Goal: Navigation & Orientation: Understand site structure

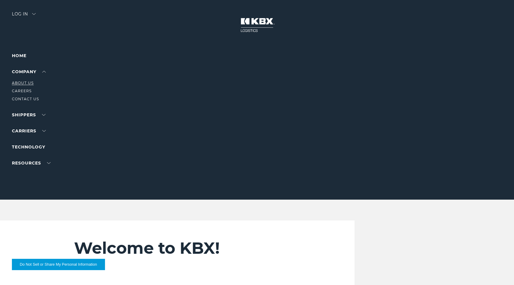
click at [21, 82] on link "About Us" at bounding box center [23, 83] width 22 height 4
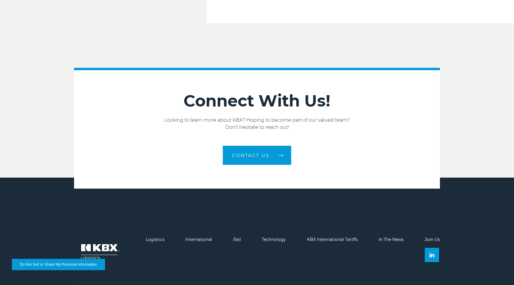
scroll to position [1002, 0]
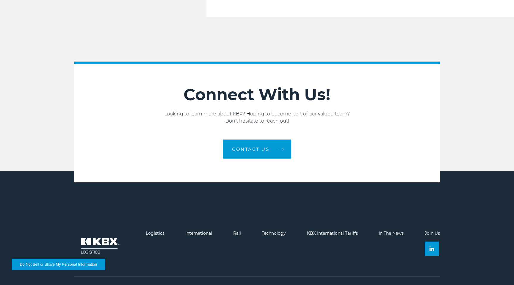
click at [431, 230] on link "Join Us" at bounding box center [431, 232] width 15 height 5
click at [394, 230] on link "In The News" at bounding box center [390, 232] width 25 height 5
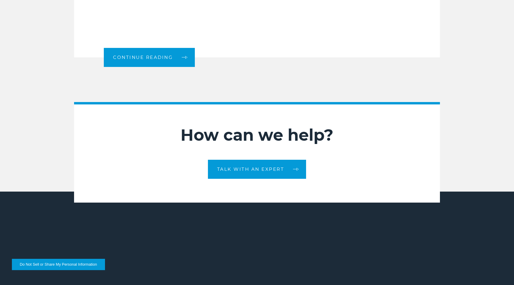
scroll to position [784, 0]
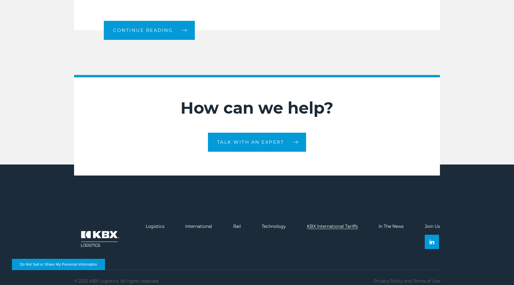
click at [348, 223] on link "KBX International Tariffs" at bounding box center [332, 225] width 51 height 5
click at [268, 223] on link "Technology" at bounding box center [274, 225] width 24 height 5
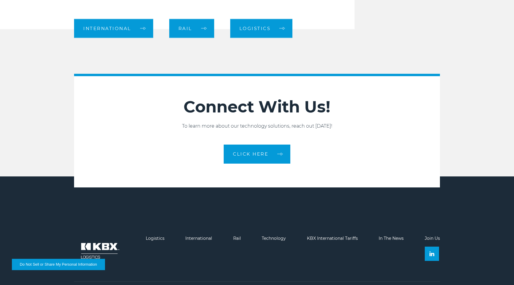
scroll to position [665, 0]
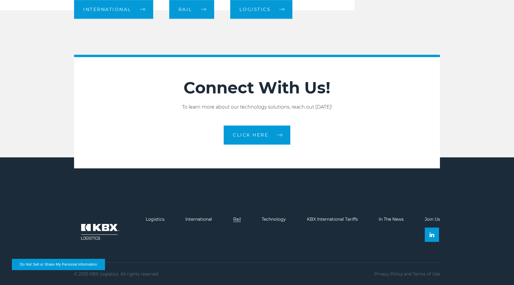
click at [238, 219] on link "Rail" at bounding box center [237, 218] width 8 height 5
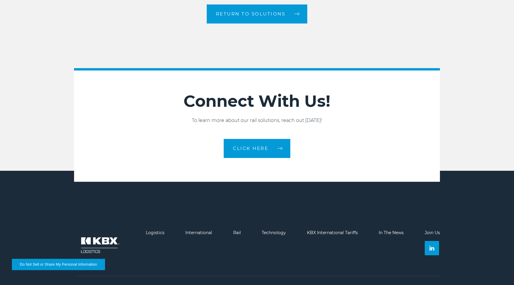
scroll to position [1016, 0]
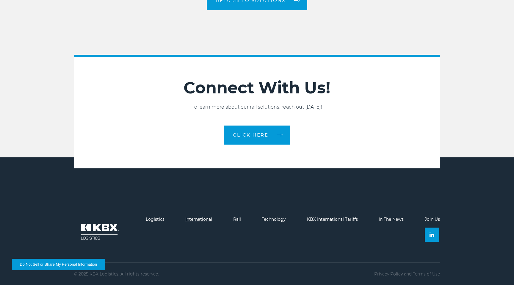
click at [207, 220] on link "International" at bounding box center [198, 218] width 27 height 5
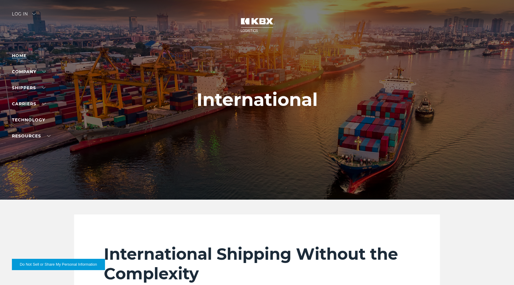
click at [20, 55] on link "Home" at bounding box center [19, 55] width 15 height 5
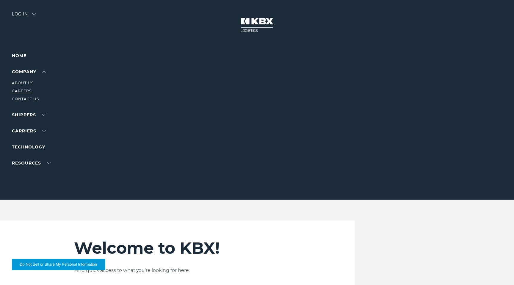
click at [24, 89] on link "Careers" at bounding box center [22, 91] width 20 height 4
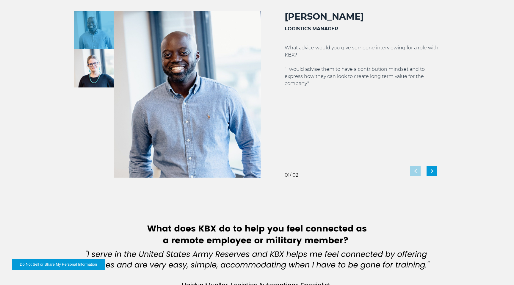
scroll to position [1081, 0]
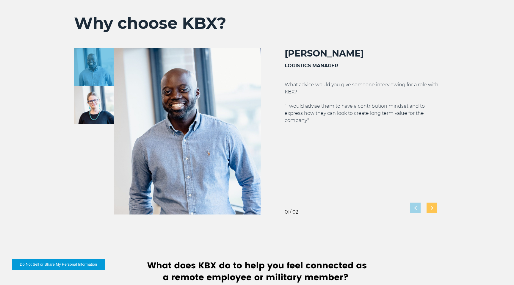
click at [432, 203] on div "Next slide" at bounding box center [431, 207] width 10 height 10
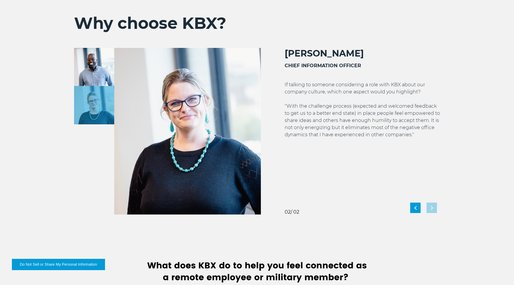
click at [432, 205] on div "Christie Timbrook CHIEF INFORMATION OFFICER If talking to someone considering a…" at bounding box center [350, 131] width 179 height 166
click at [413, 206] on div "Previous slide" at bounding box center [415, 207] width 10 height 10
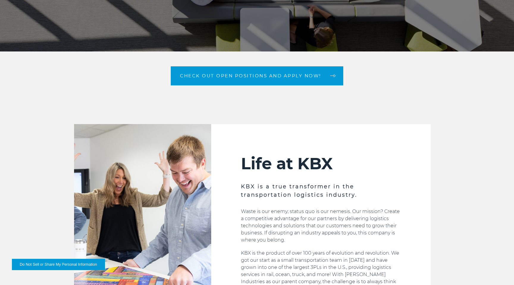
scroll to position [0, 0]
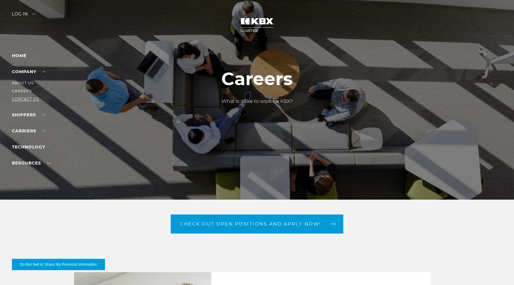
click at [32, 98] on link "Contact Us" at bounding box center [25, 99] width 27 height 4
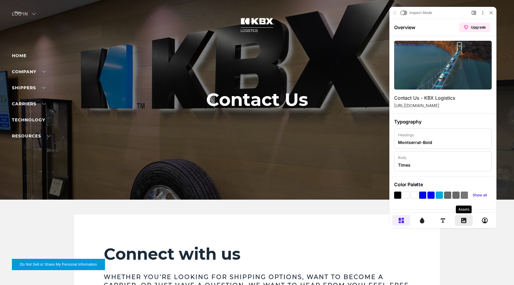
click at [460, 215] on div at bounding box center [463, 220] width 18 height 11
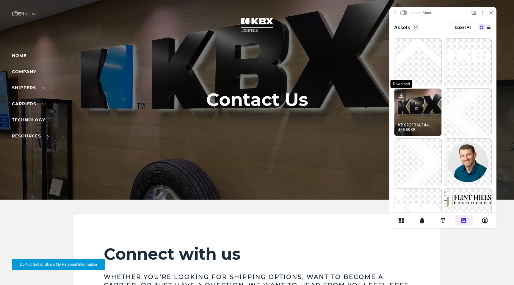
click at [405, 97] on icon at bounding box center [401, 96] width 10 height 10
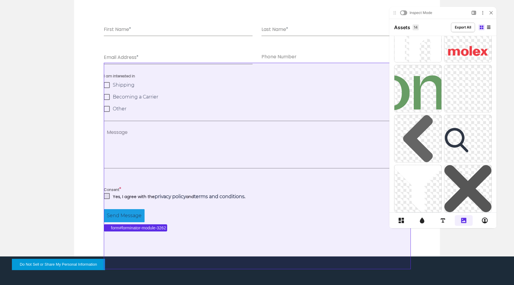
scroll to position [565, 0]
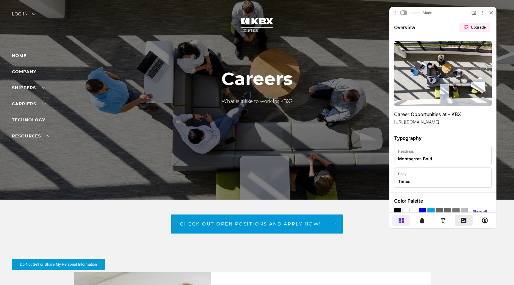
click at [458, 221] on div at bounding box center [463, 220] width 18 height 11
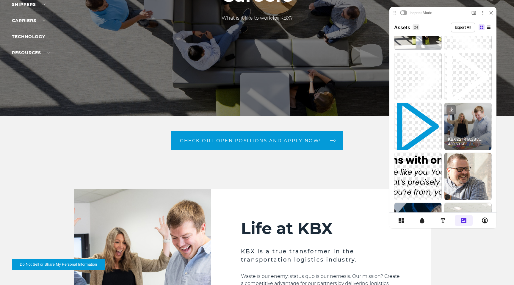
scroll to position [84, 0]
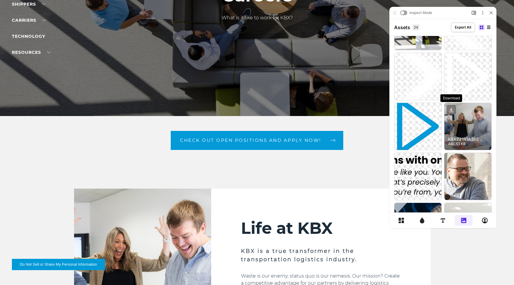
click at [452, 108] on icon at bounding box center [451, 110] width 10 height 10
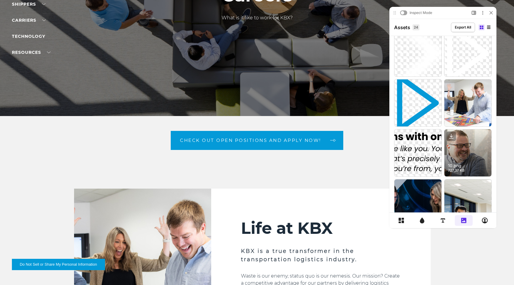
scroll to position [134, 0]
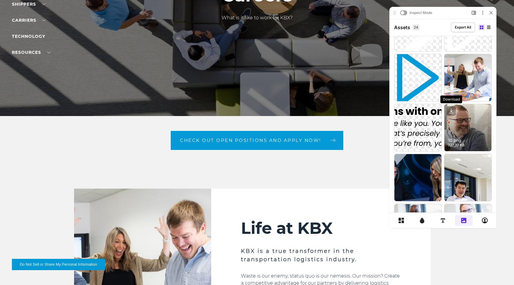
click at [451, 112] on icon at bounding box center [451, 111] width 10 height 10
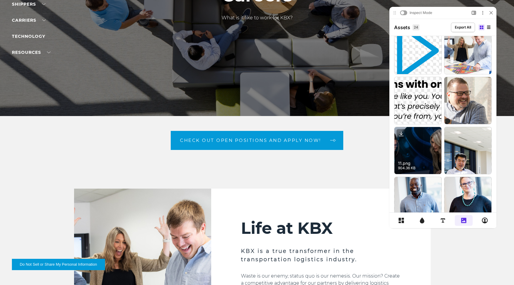
scroll to position [140, 0]
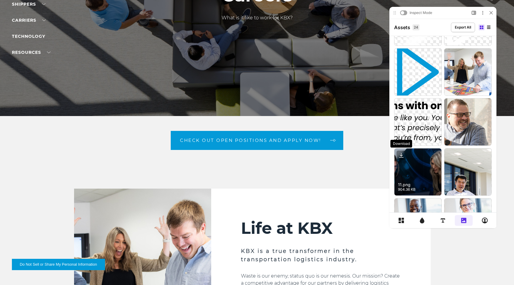
drag, startPoint x: 402, startPoint y: 153, endPoint x: 428, endPoint y: 164, distance: 28.4
click at [402, 153] on icon at bounding box center [401, 155] width 10 height 10
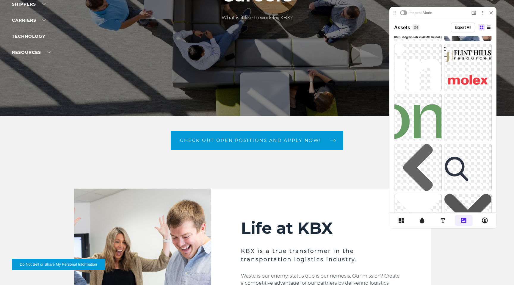
scroll to position [423, 0]
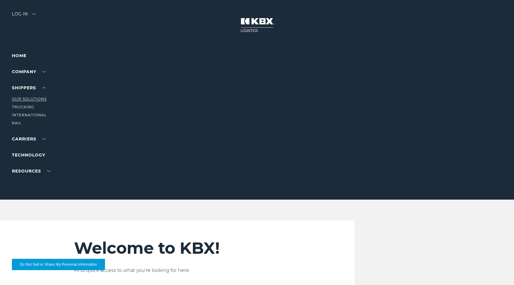
click at [27, 99] on link "Our Solutions" at bounding box center [29, 99] width 35 height 4
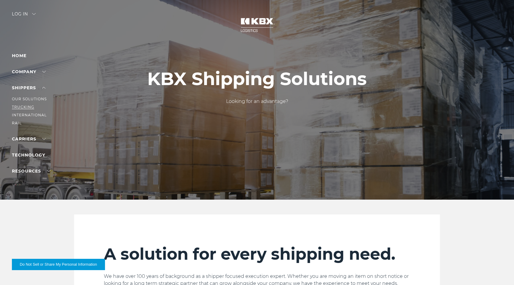
click at [23, 106] on link "Trucking" at bounding box center [23, 107] width 22 height 4
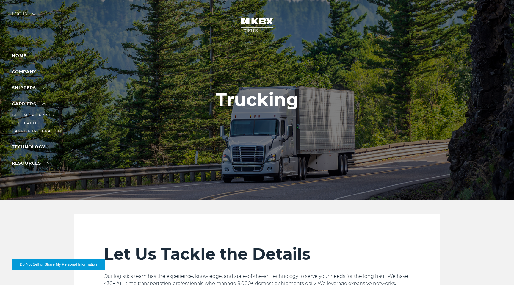
click at [28, 129] on link "Carrier Integrations" at bounding box center [38, 131] width 52 height 4
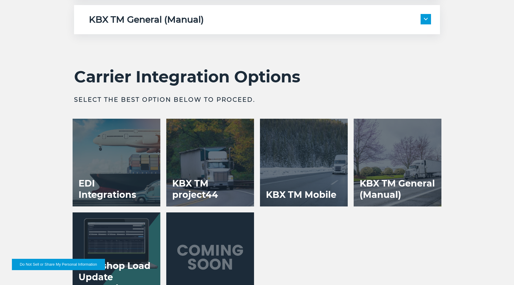
scroll to position [1139, 0]
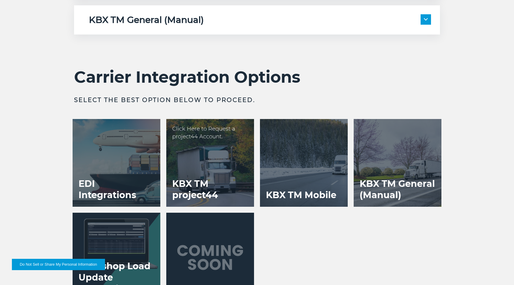
click at [229, 149] on div at bounding box center [210, 163] width 88 height 88
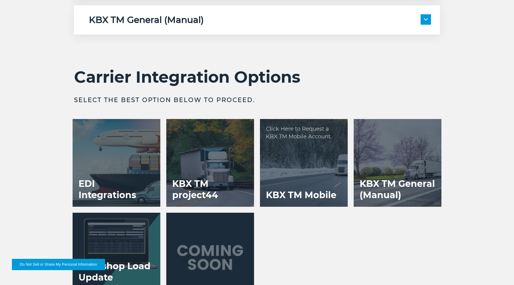
click at [303, 153] on div at bounding box center [304, 163] width 88 height 88
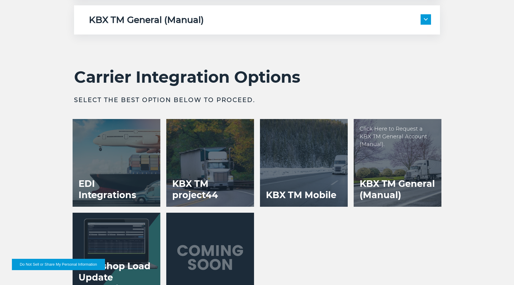
click at [376, 168] on div at bounding box center [397, 163] width 88 height 88
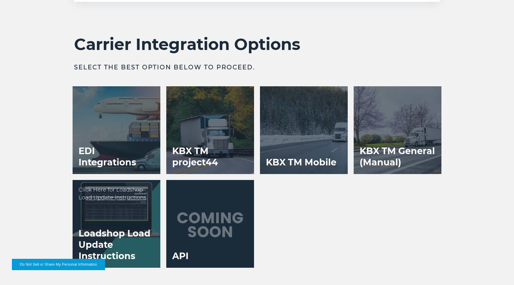
scroll to position [1217, 0]
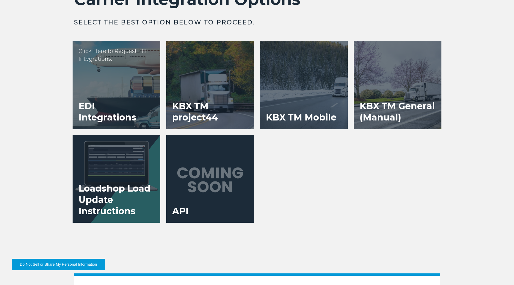
click at [122, 82] on div at bounding box center [117, 85] width 88 height 88
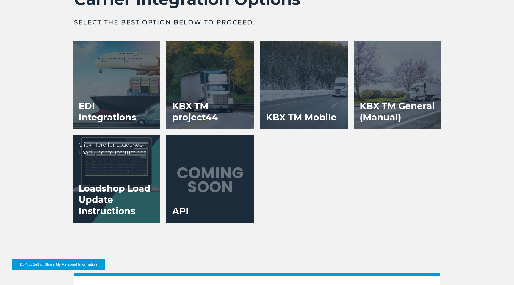
click at [112, 144] on div at bounding box center [117, 179] width 88 height 88
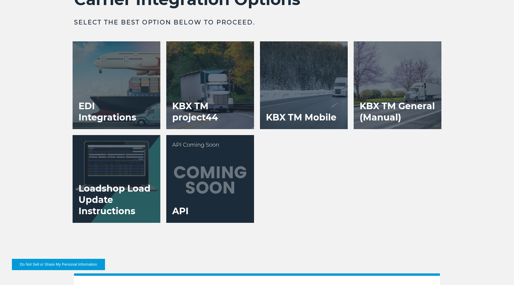
click at [193, 155] on div at bounding box center [210, 179] width 88 height 88
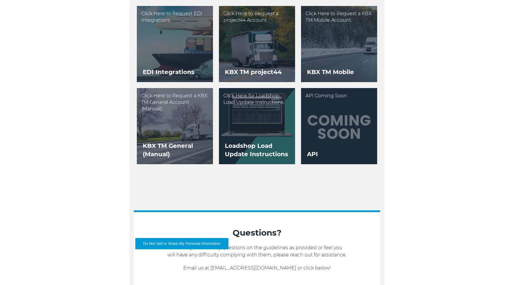
scroll to position [1048, 0]
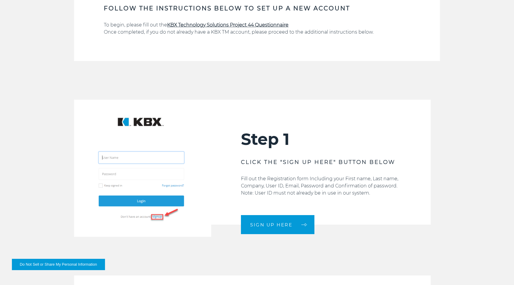
scroll to position [511, 0]
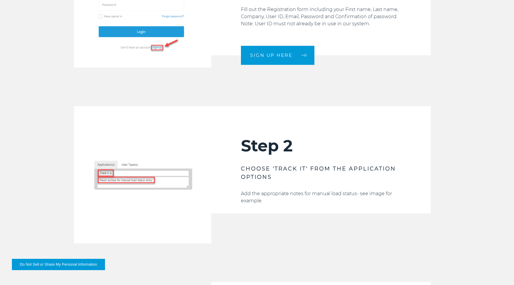
scroll to position [626, 0]
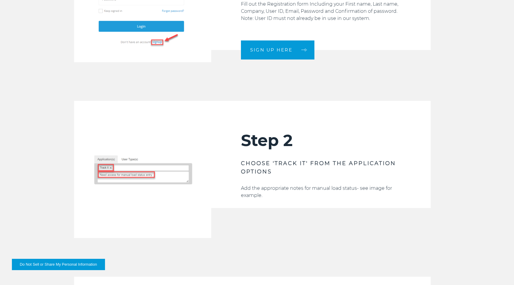
click at [182, 176] on img at bounding box center [142, 169] width 137 height 137
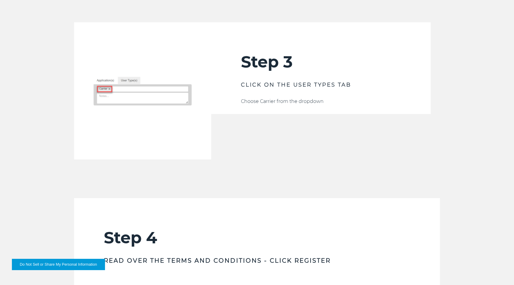
scroll to position [893, 0]
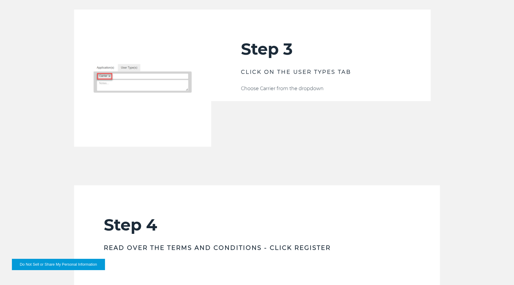
click at [129, 76] on img at bounding box center [142, 78] width 137 height 137
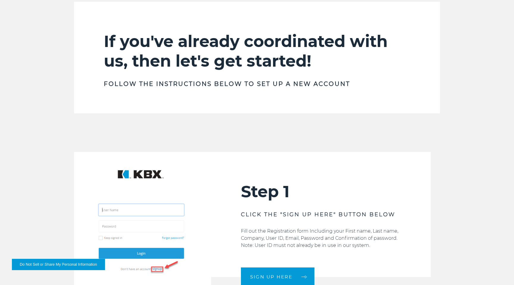
scroll to position [0, 0]
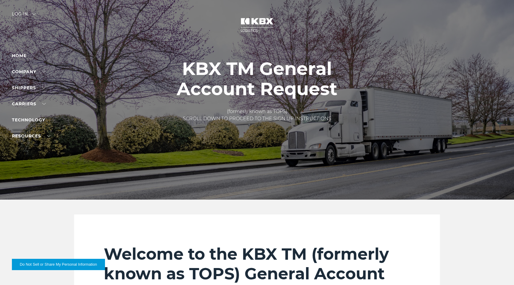
drag, startPoint x: 194, startPoint y: 72, endPoint x: 280, endPoint y: 85, distance: 87.2
click at [280, 85] on h1 "KBX TM General Account Request" at bounding box center [257, 79] width 160 height 40
drag, startPoint x: 332, startPoint y: 70, endPoint x: 192, endPoint y: 67, distance: 140.0
click at [195, 65] on h1 "KBX TM General Account Request" at bounding box center [257, 79] width 160 height 40
drag, startPoint x: 227, startPoint y: 73, endPoint x: 340, endPoint y: 75, distance: 112.7
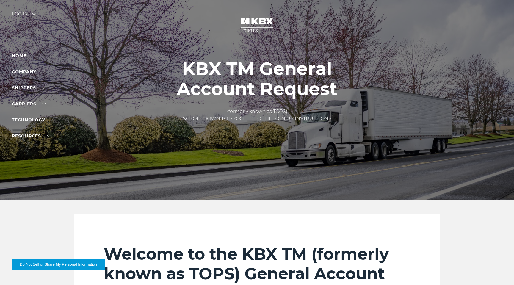
click at [340, 75] on div "KBX TM General Account Request (formerly known as TOPS) SCROLL DOWN TO PROCEED …" at bounding box center [256, 100] width 169 height 82
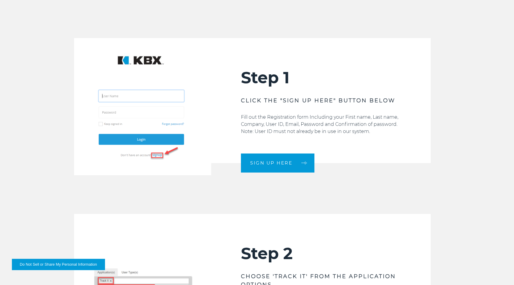
scroll to position [510, 0]
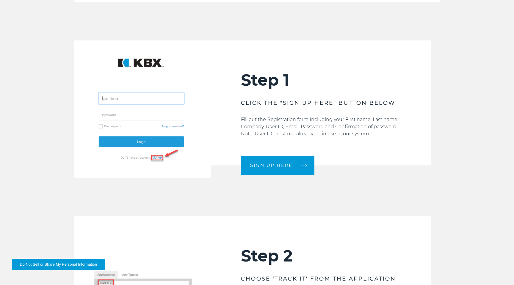
click at [452, 105] on div "Step 1 CLICK THE "SIGN UP HERE" BUTTON BELOW Fill out the Registration form Inc…" at bounding box center [257, 108] width 514 height 137
click at [454, 177] on div "Step 1 CLICK THE "SIGN UP HERE" BUTTON BELOW Fill out the Registration form Inc…" at bounding box center [257, 108] width 514 height 137
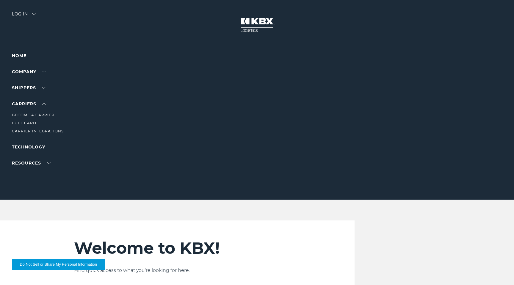
click at [27, 114] on link "Become a Carrier" at bounding box center [33, 115] width 43 height 4
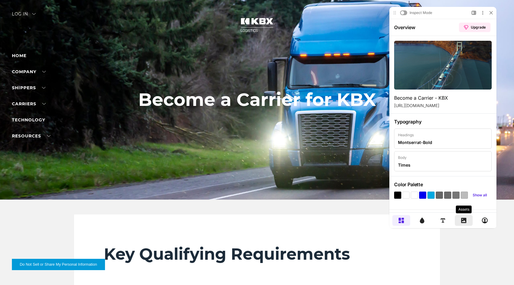
click at [462, 218] on icon at bounding box center [463, 220] width 5 height 5
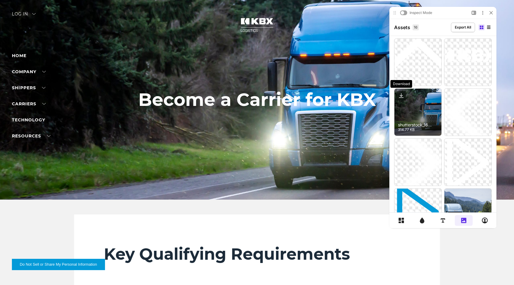
click at [403, 95] on icon at bounding box center [401, 96] width 10 height 10
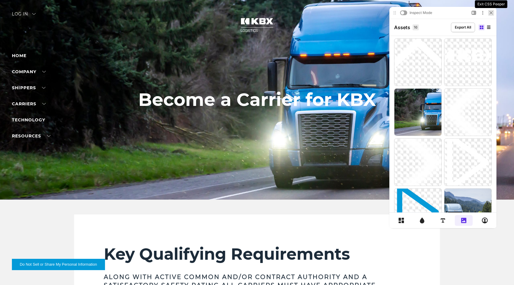
click at [490, 12] on icon at bounding box center [491, 13] width 4 height 4
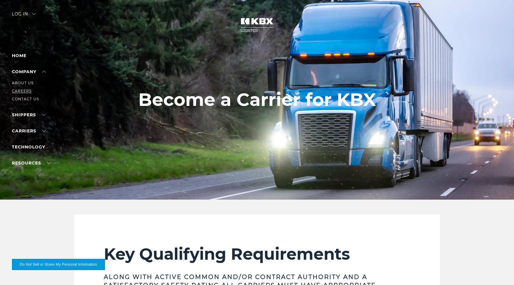
click at [21, 93] on link "Careers" at bounding box center [22, 91] width 20 height 4
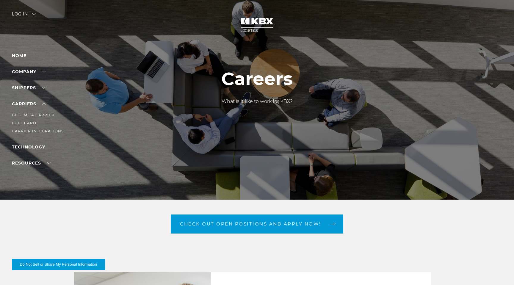
click at [26, 122] on link "Fuel Card" at bounding box center [24, 123] width 24 height 4
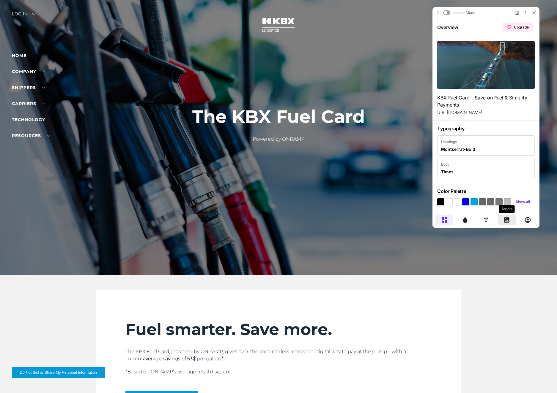
click at [509, 219] on icon at bounding box center [506, 220] width 5 height 5
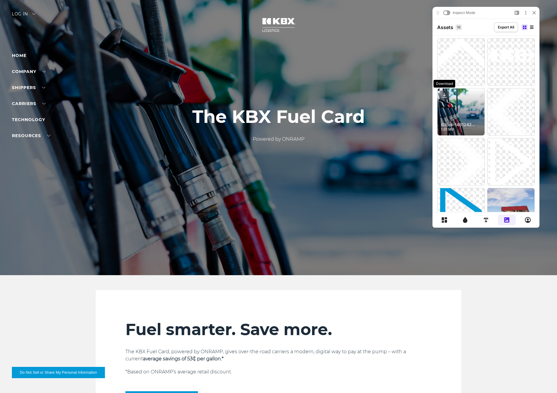
click at [443, 92] on icon at bounding box center [445, 96] width 10 height 10
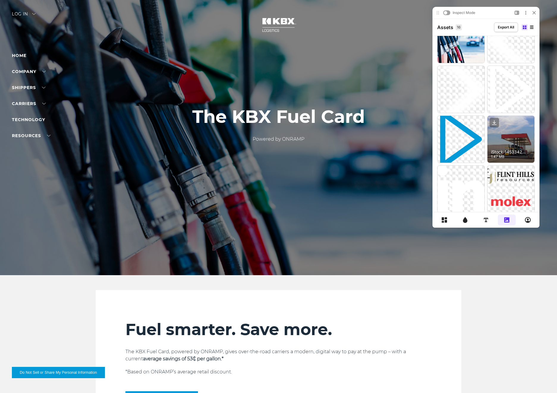
scroll to position [70, 0]
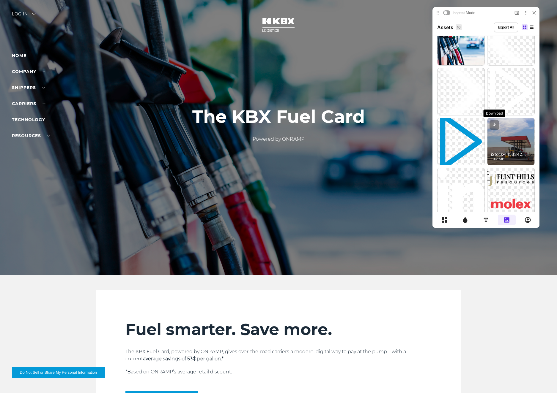
click at [495, 123] on icon at bounding box center [494, 125] width 10 height 10
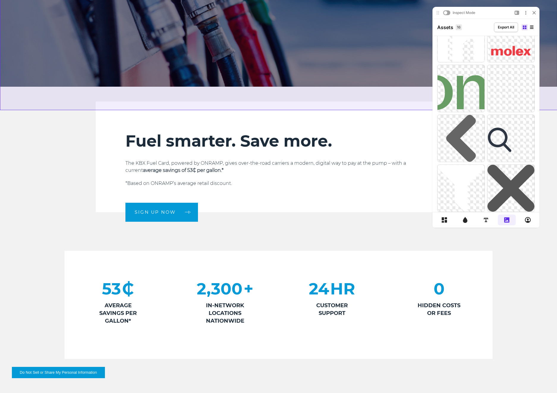
scroll to position [190, 0]
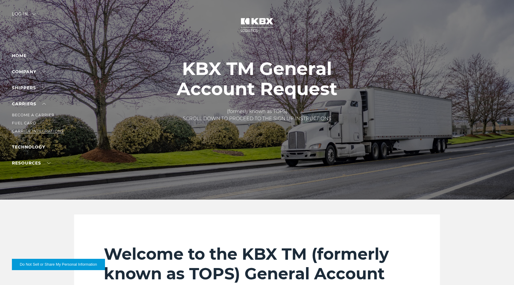
click at [28, 131] on link "Carrier Integrations" at bounding box center [38, 131] width 52 height 4
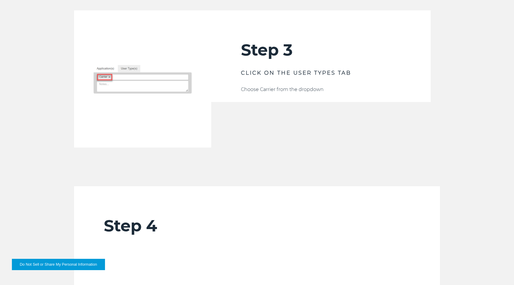
scroll to position [981, 0]
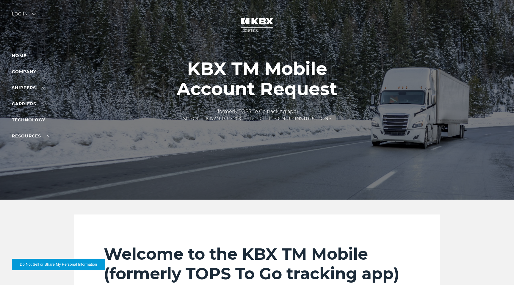
click at [202, 122] on p "(formerly TOPS To Go tracking app) SCROLL DOWN TO PROCEED TO THE SIGN UP INSTRU…" at bounding box center [257, 115] width 160 height 14
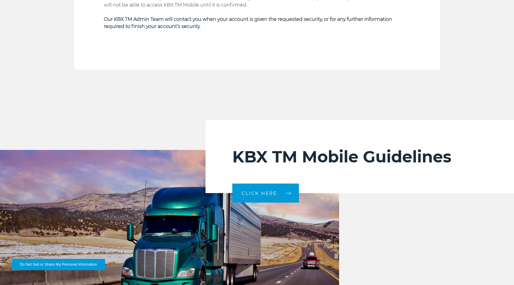
scroll to position [1117, 0]
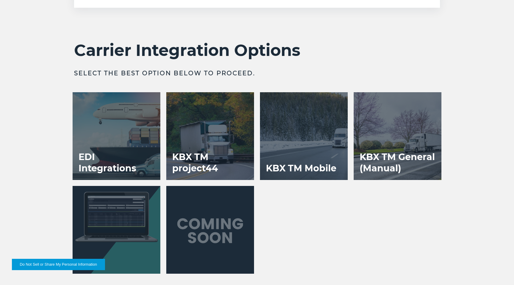
scroll to position [1214, 0]
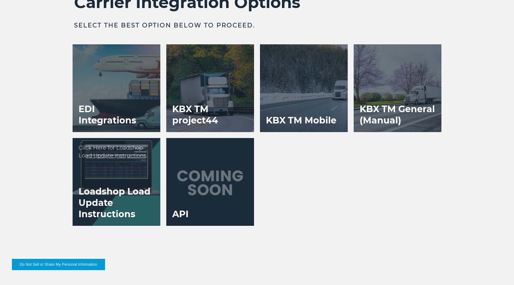
click at [111, 182] on h3 "Loadshop Load Update Instructions" at bounding box center [117, 203] width 88 height 46
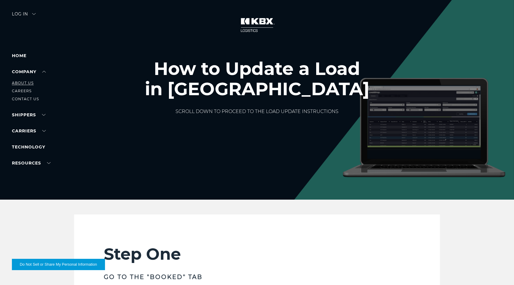
click at [23, 83] on link "About Us" at bounding box center [23, 83] width 22 height 4
click at [22, 91] on link "Careers" at bounding box center [22, 91] width 20 height 4
click at [20, 98] on link "Contact Us" at bounding box center [25, 99] width 27 height 4
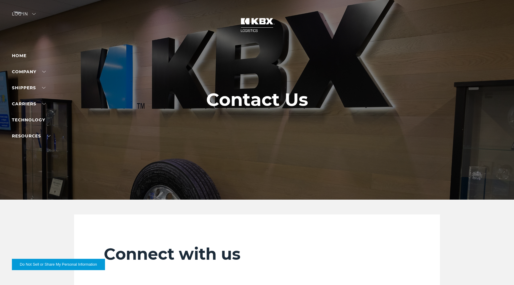
drag, startPoint x: 469, startPoint y: 155, endPoint x: 401, endPoint y: 130, distance: 72.9
click at [469, 154] on div at bounding box center [257, 99] width 514 height 199
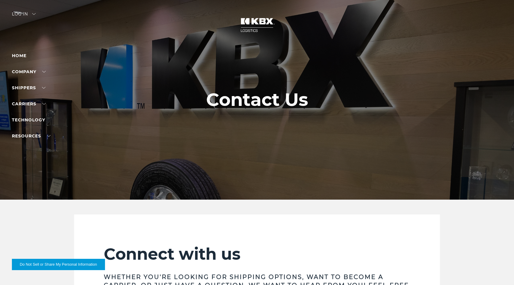
click at [180, 162] on div at bounding box center [257, 99] width 514 height 199
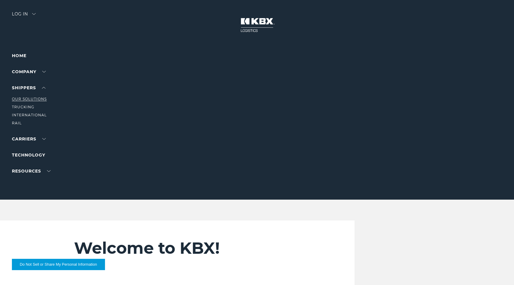
click at [19, 99] on link "Our Solutions" at bounding box center [29, 99] width 35 height 4
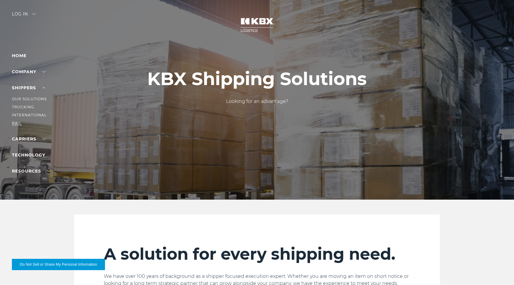
click at [18, 123] on link "RAIL" at bounding box center [17, 123] width 10 height 4
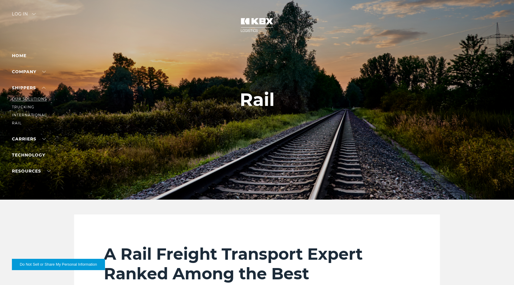
click at [27, 98] on link "Our Solutions" at bounding box center [29, 99] width 35 height 4
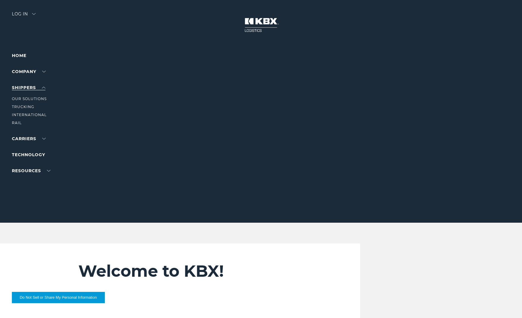
click at [30, 87] on link "SHIPPERS" at bounding box center [29, 87] width 34 height 5
click at [23, 97] on link "Our Solutions" at bounding box center [29, 99] width 35 height 4
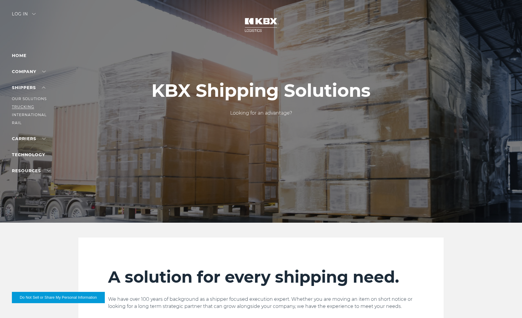
click at [20, 107] on link "Trucking" at bounding box center [23, 107] width 22 height 4
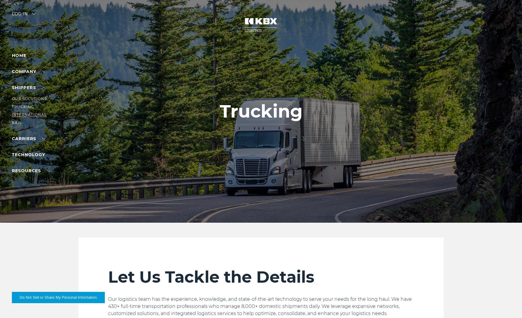
click at [22, 114] on link "International" at bounding box center [29, 115] width 35 height 4
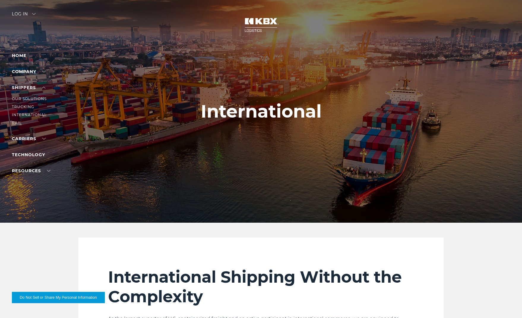
click at [16, 122] on link "RAIL" at bounding box center [17, 123] width 10 height 4
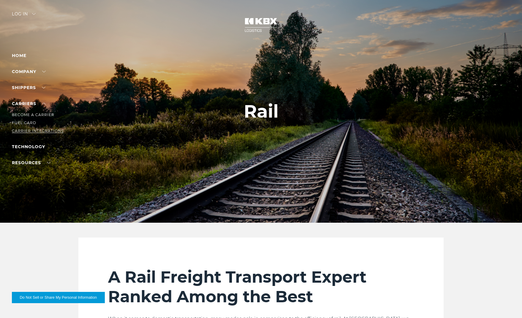
click at [20, 131] on link "Carrier Integrations" at bounding box center [38, 131] width 52 height 4
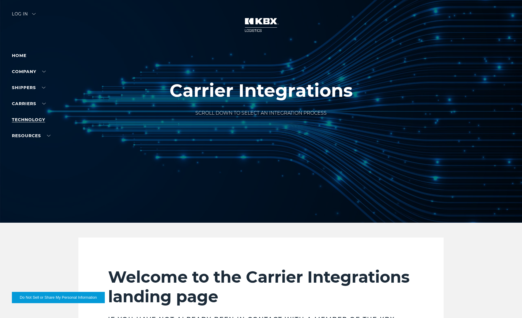
click at [20, 119] on link "Technology" at bounding box center [28, 119] width 33 height 5
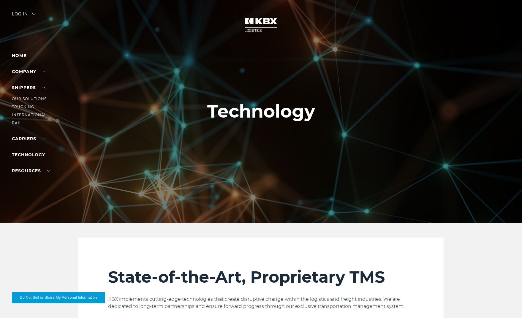
click at [24, 98] on link "Our Solutions" at bounding box center [29, 99] width 35 height 4
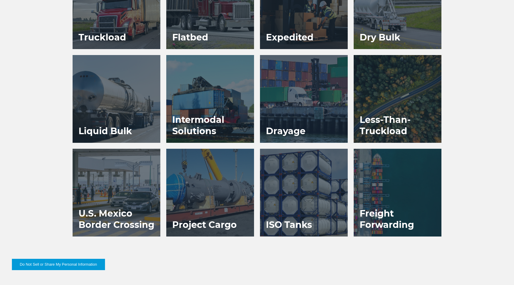
scroll to position [401, 0]
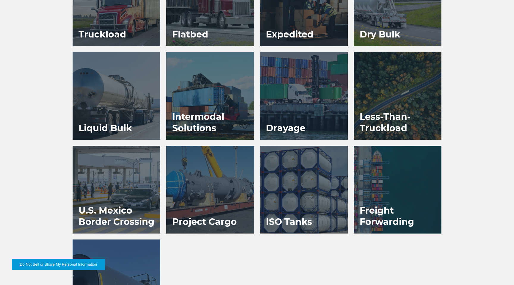
click at [25, 117] on div "Truckload Flatbed Expedited Dry Bulk Liquid Bulk Drayage Rail" at bounding box center [257, 145] width 514 height 374
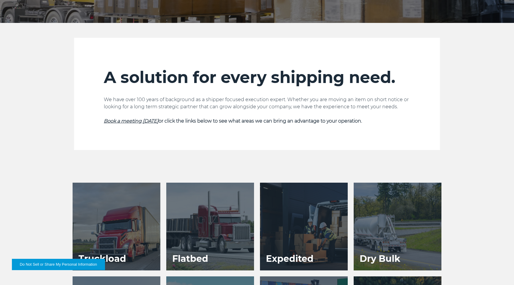
scroll to position [0, 0]
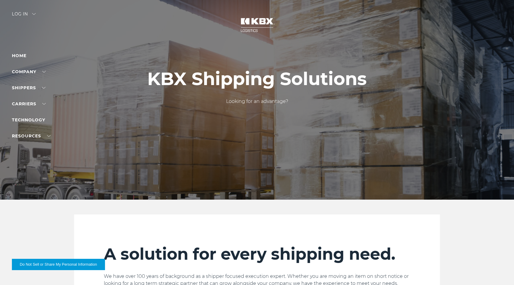
drag, startPoint x: 418, startPoint y: 89, endPoint x: 415, endPoint y: 89, distance: 3.0
click at [418, 90] on div at bounding box center [257, 99] width 514 height 199
